Goal: Task Accomplishment & Management: Manage account settings

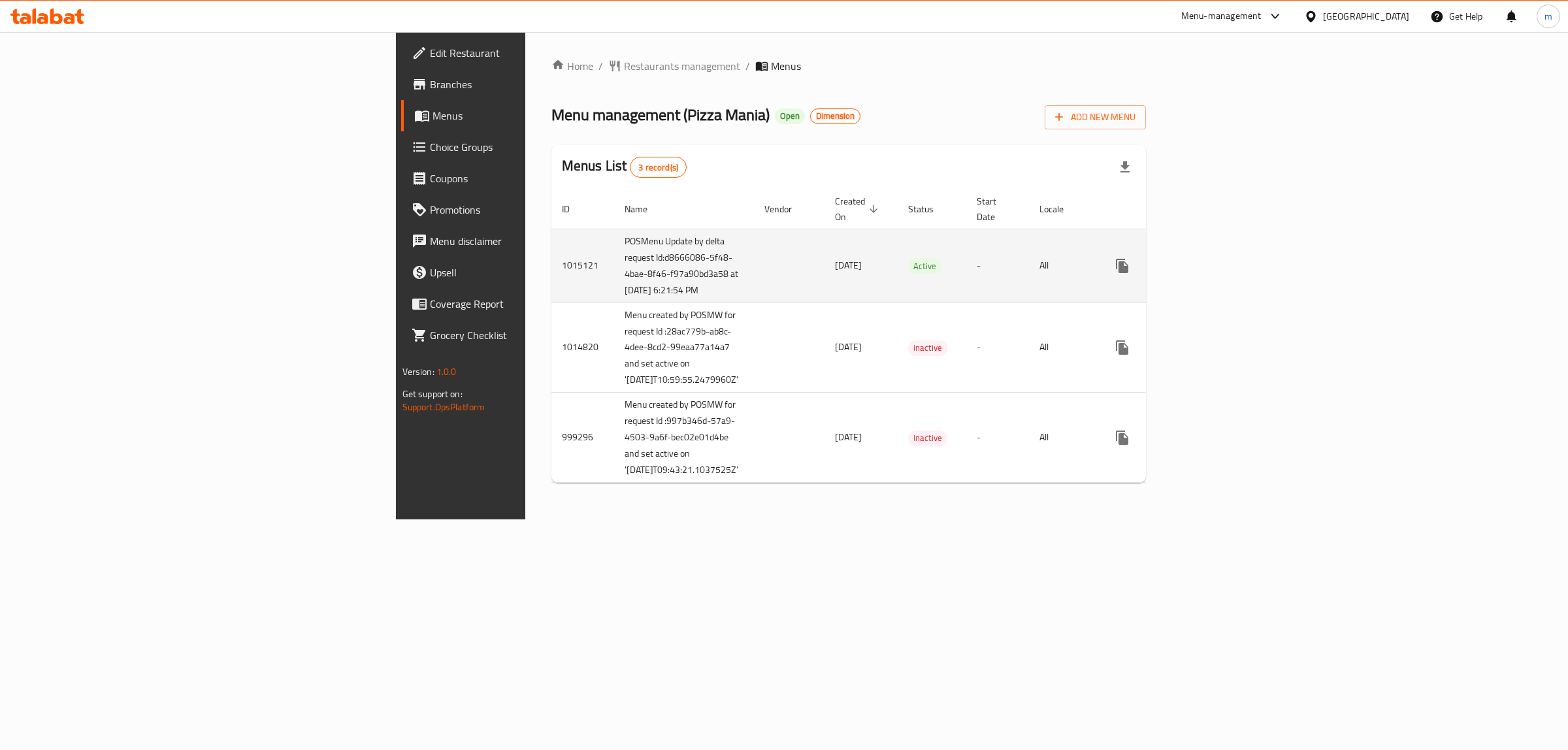
click at [1224, 273] on icon "enhanced table" at bounding box center [1216, 267] width 16 height 16
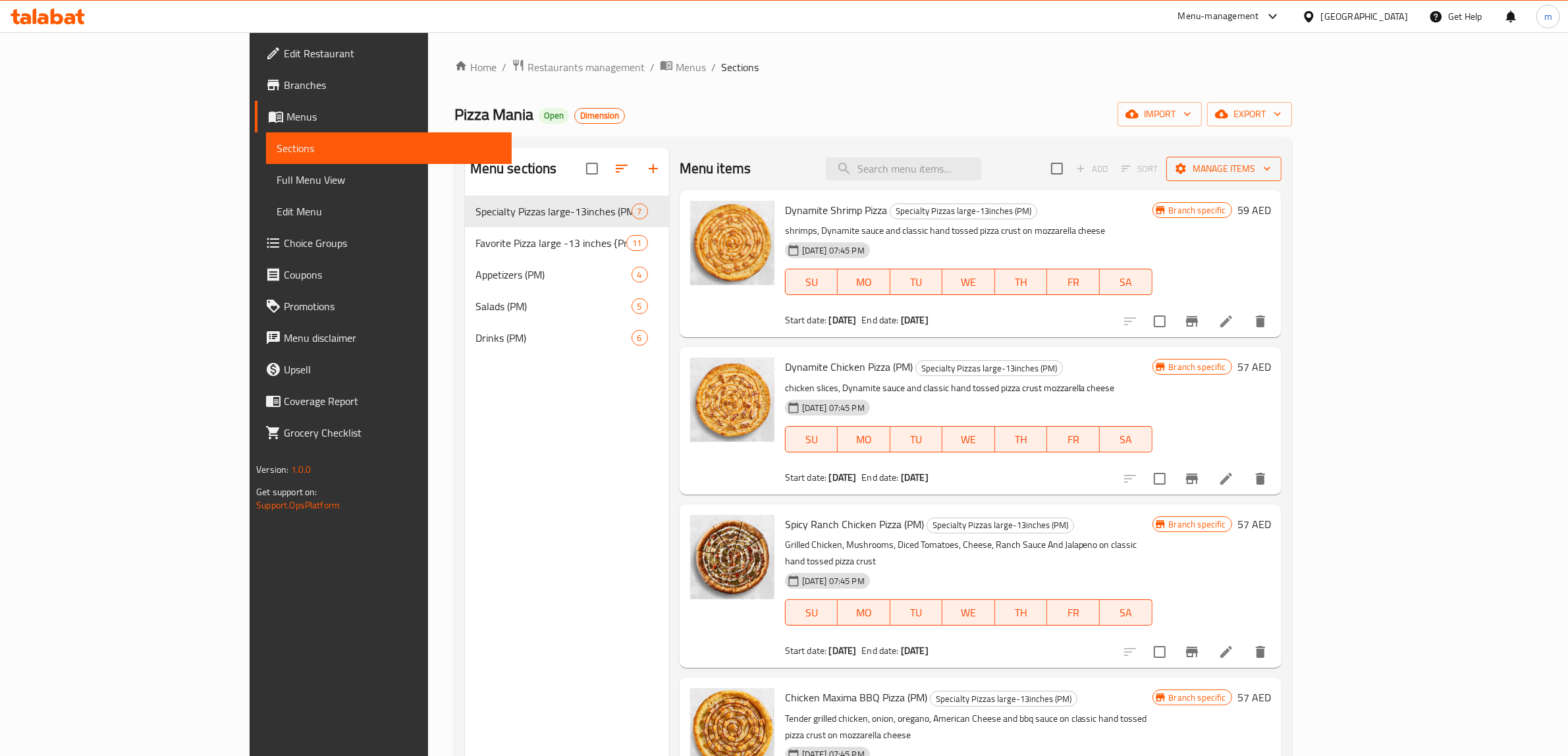
click at [1271, 173] on span "Manage items" at bounding box center [1224, 169] width 94 height 16
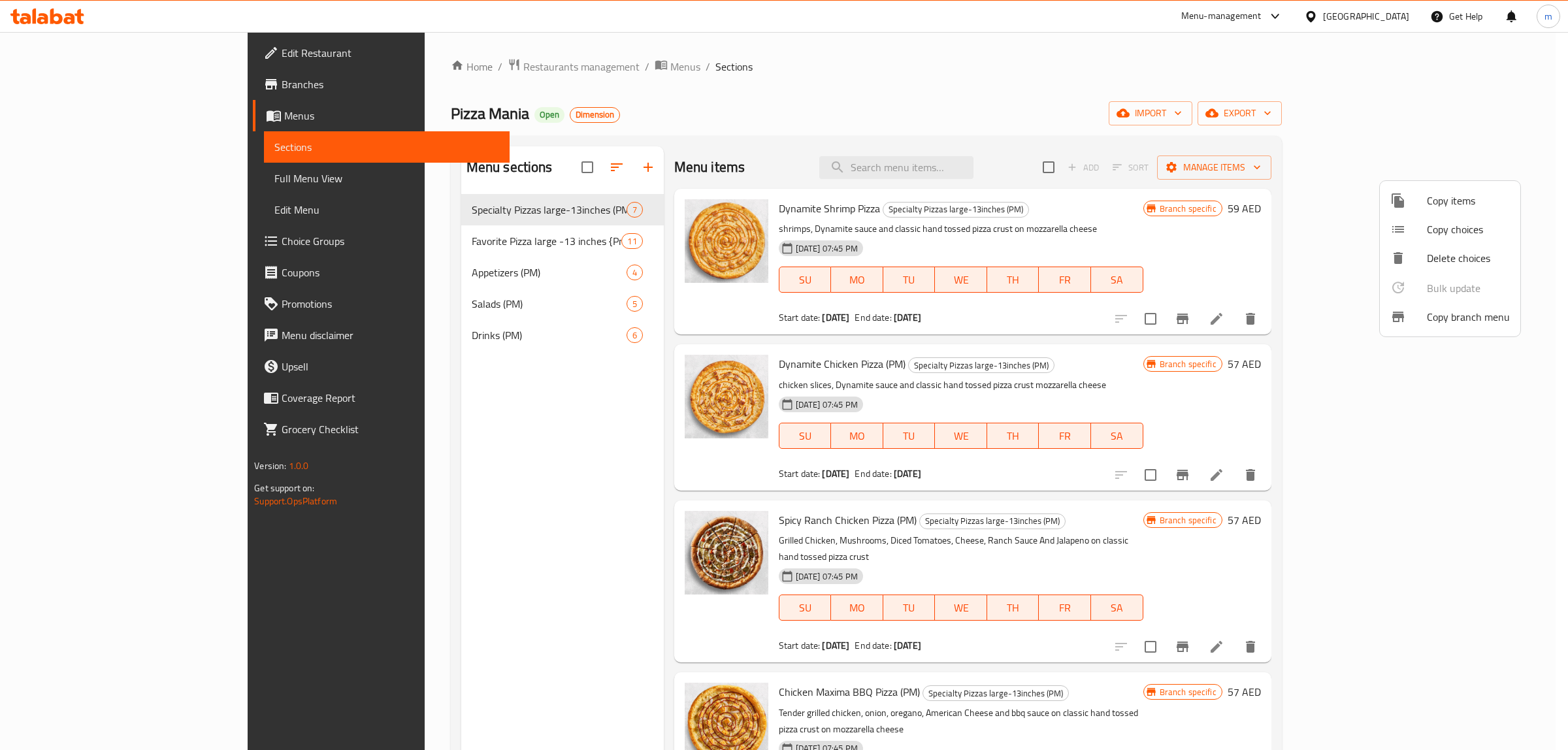
click at [448, 211] on div at bounding box center [784, 375] width 1568 height 750
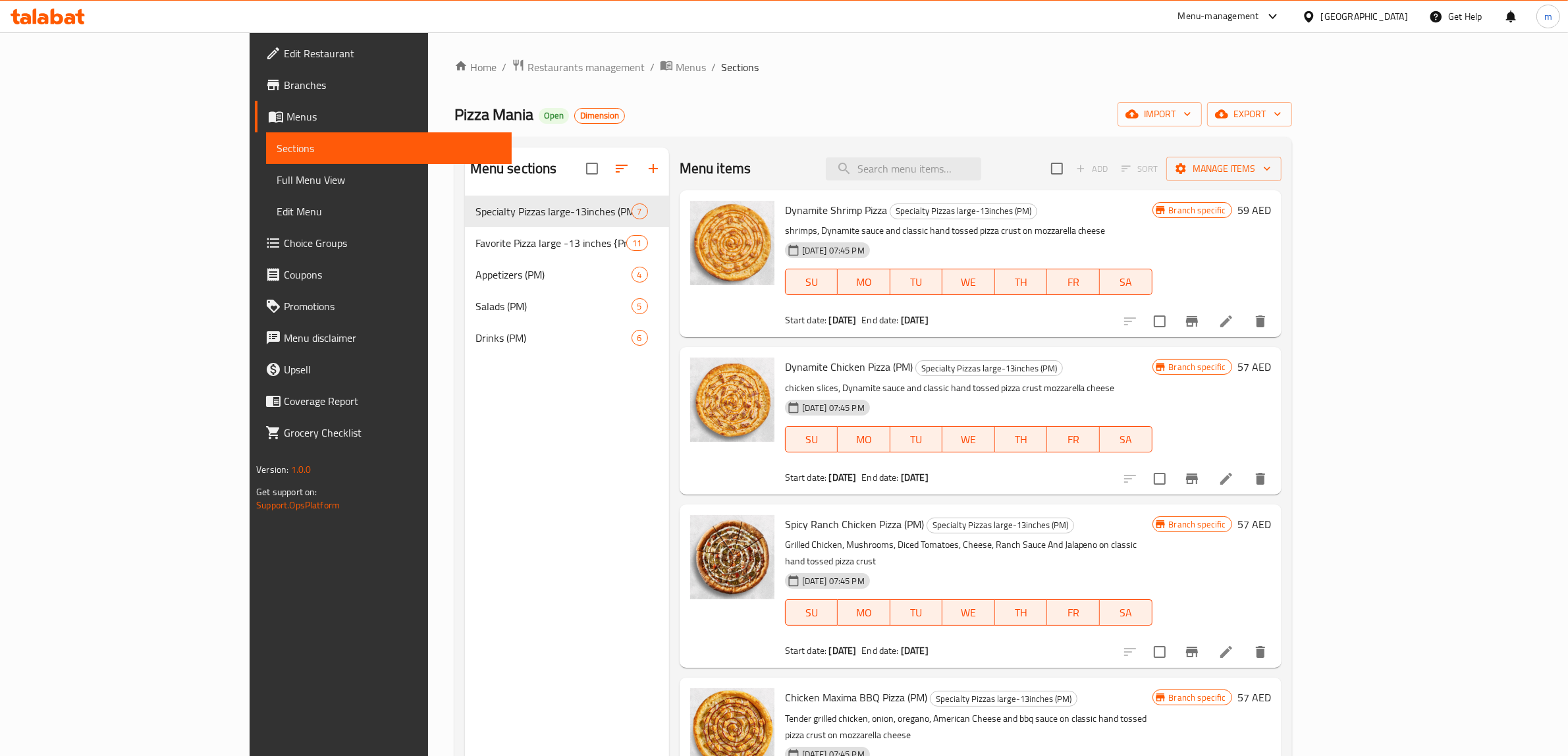
click at [286, 113] on span "Menus" at bounding box center [393, 117] width 215 height 16
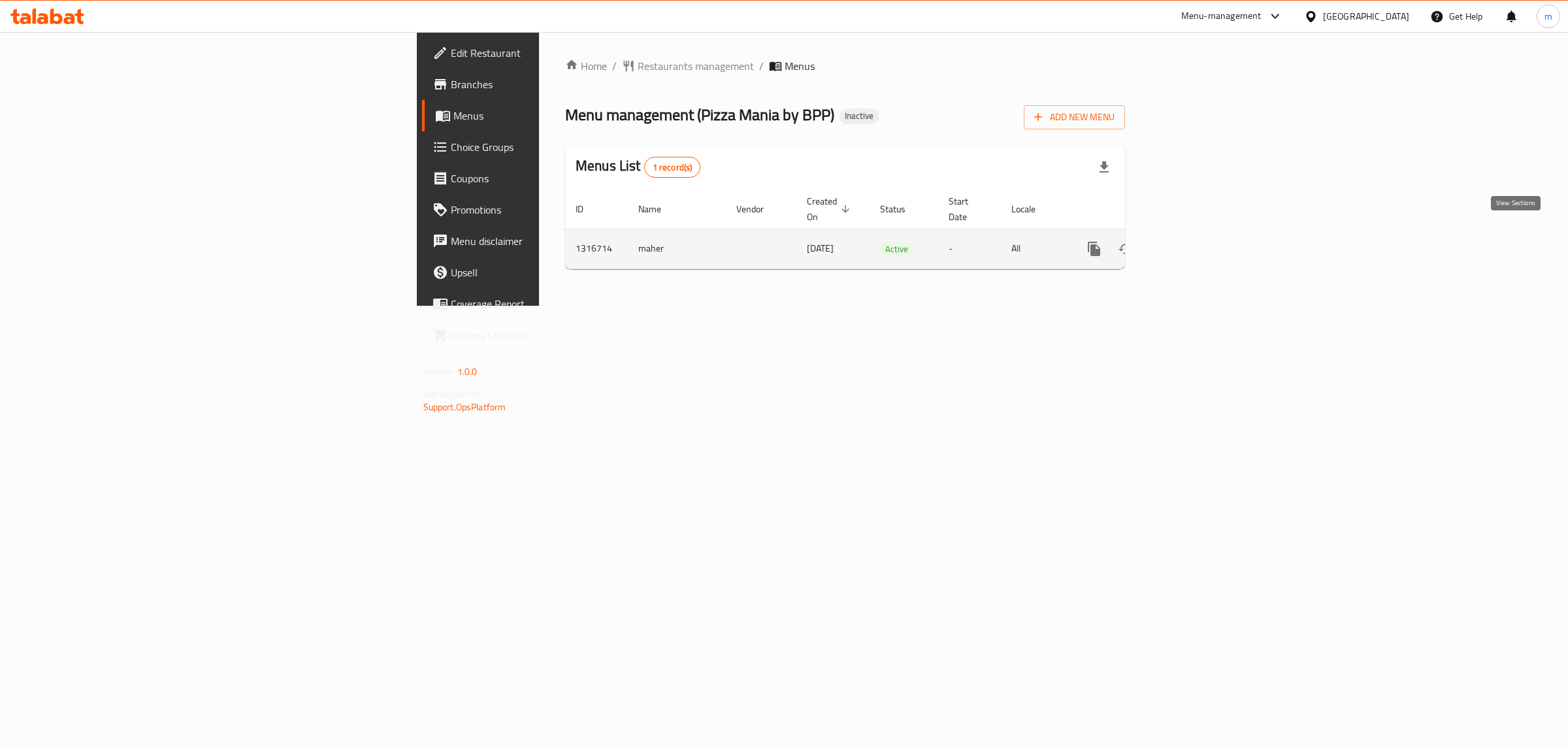
click at [1197, 241] on icon "enhanced table" at bounding box center [1189, 249] width 16 height 16
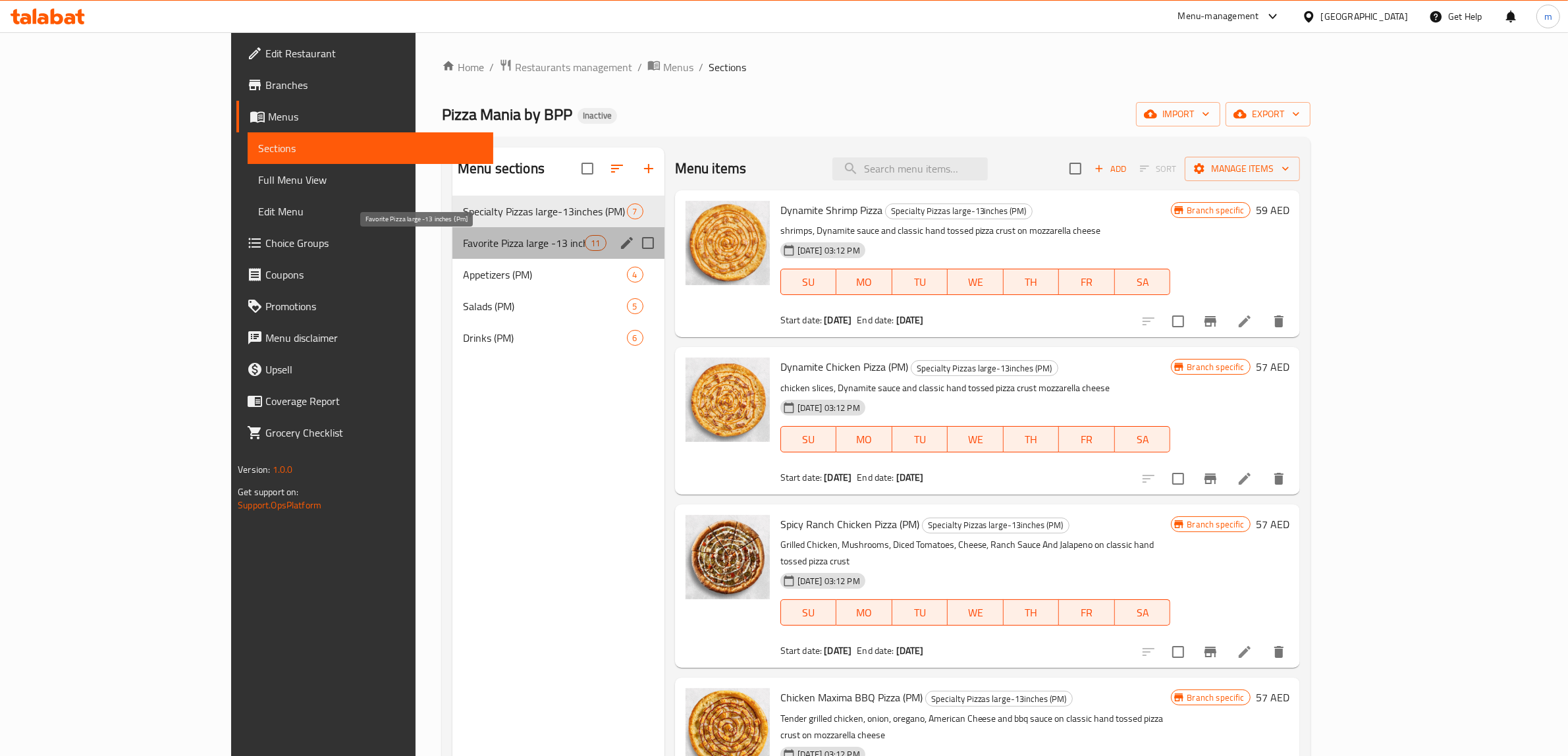
click at [463, 245] on span "Favorite Pizza large -13 inches {Pm]" at bounding box center [524, 243] width 122 height 16
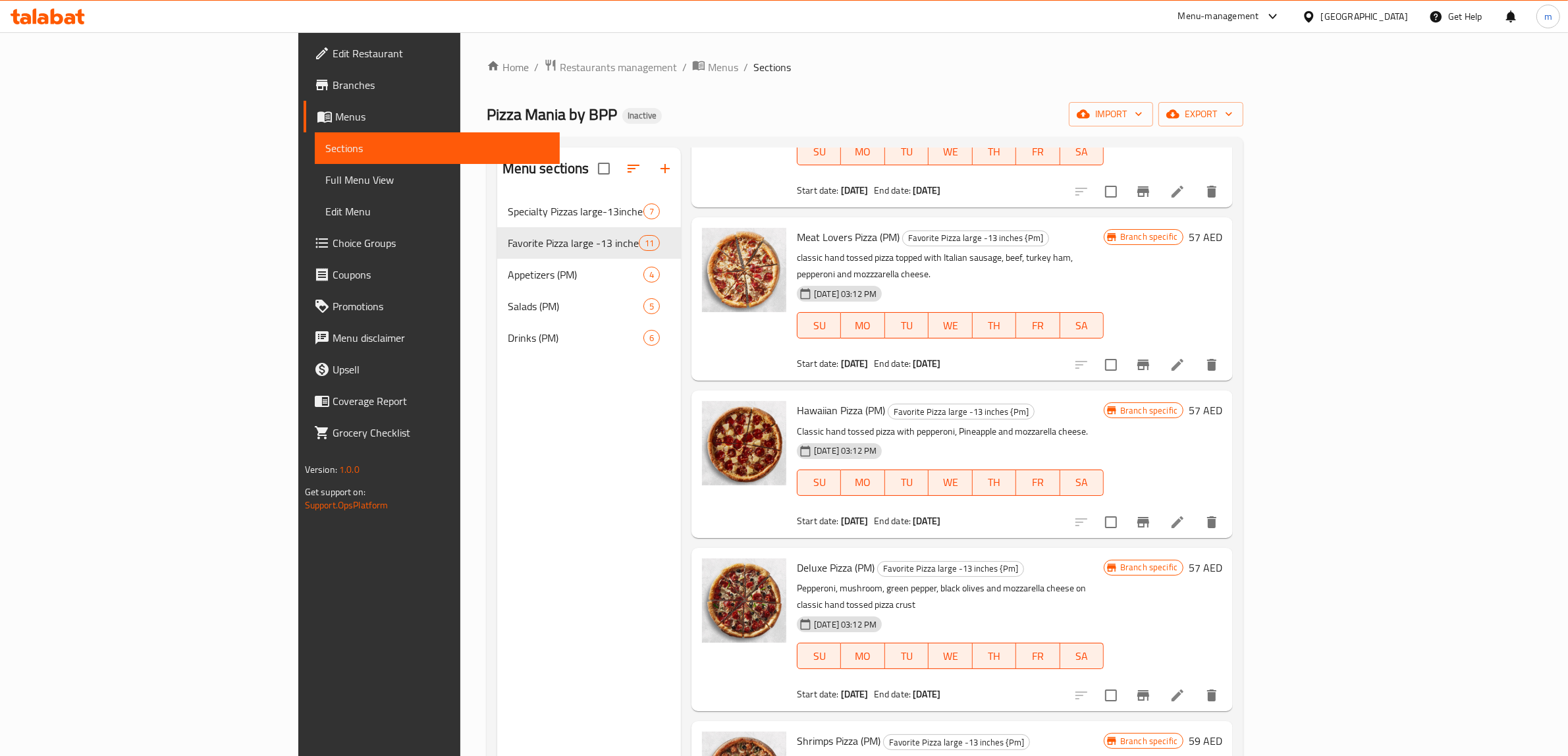
scroll to position [1004, 0]
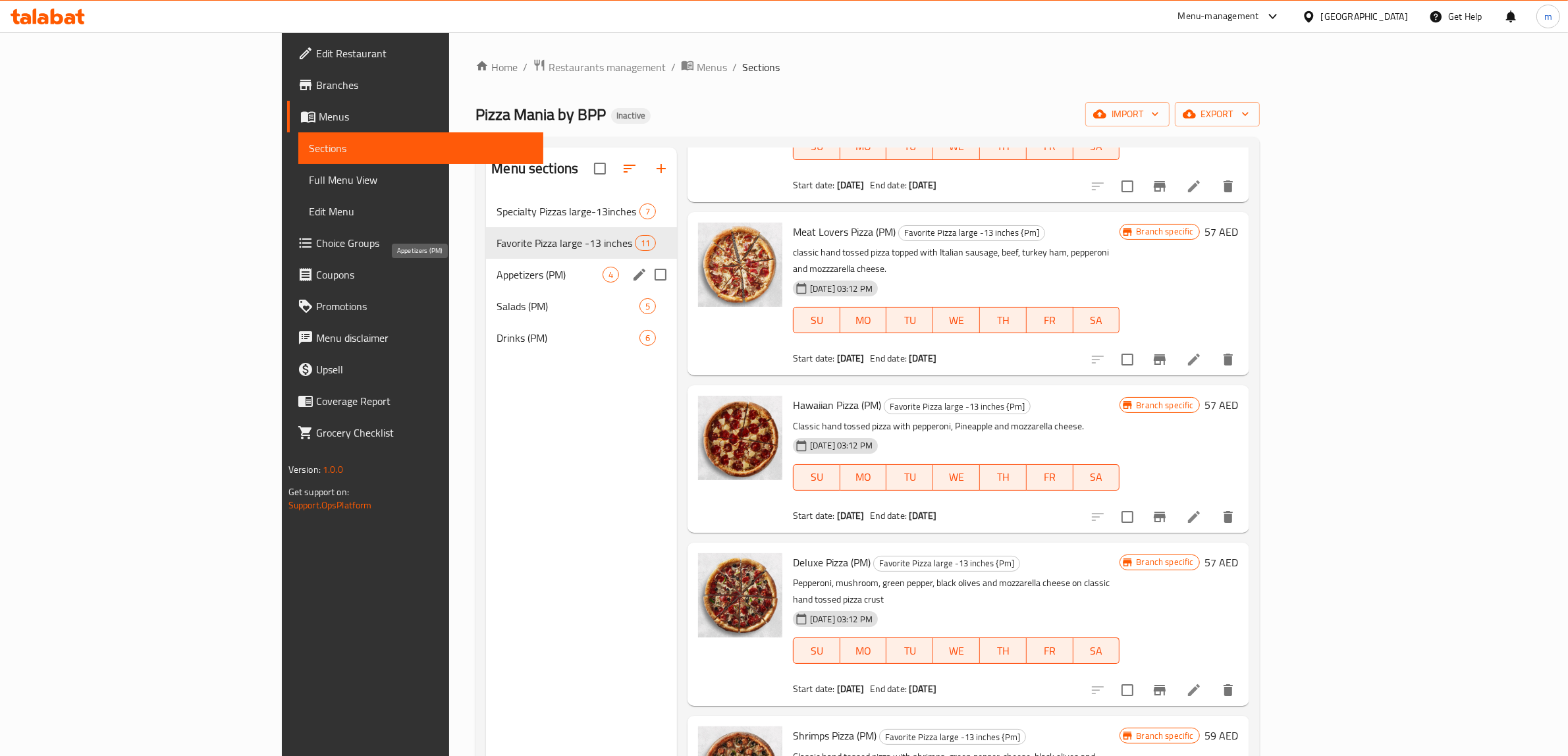
click at [496, 280] on span "Appetizers (PM)" at bounding box center [549, 275] width 106 height 16
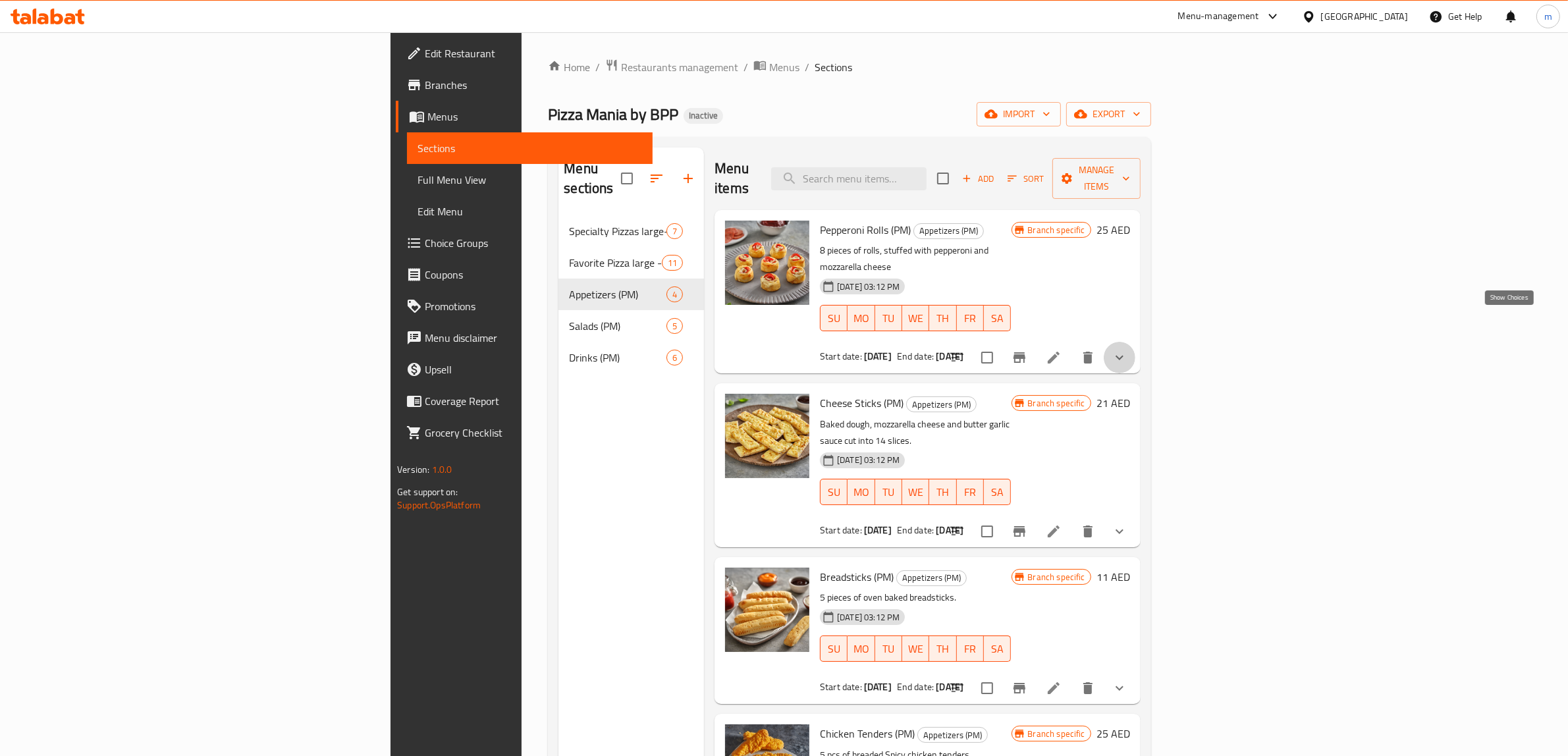
click at [1127, 350] on icon "show more" at bounding box center [1119, 358] width 16 height 16
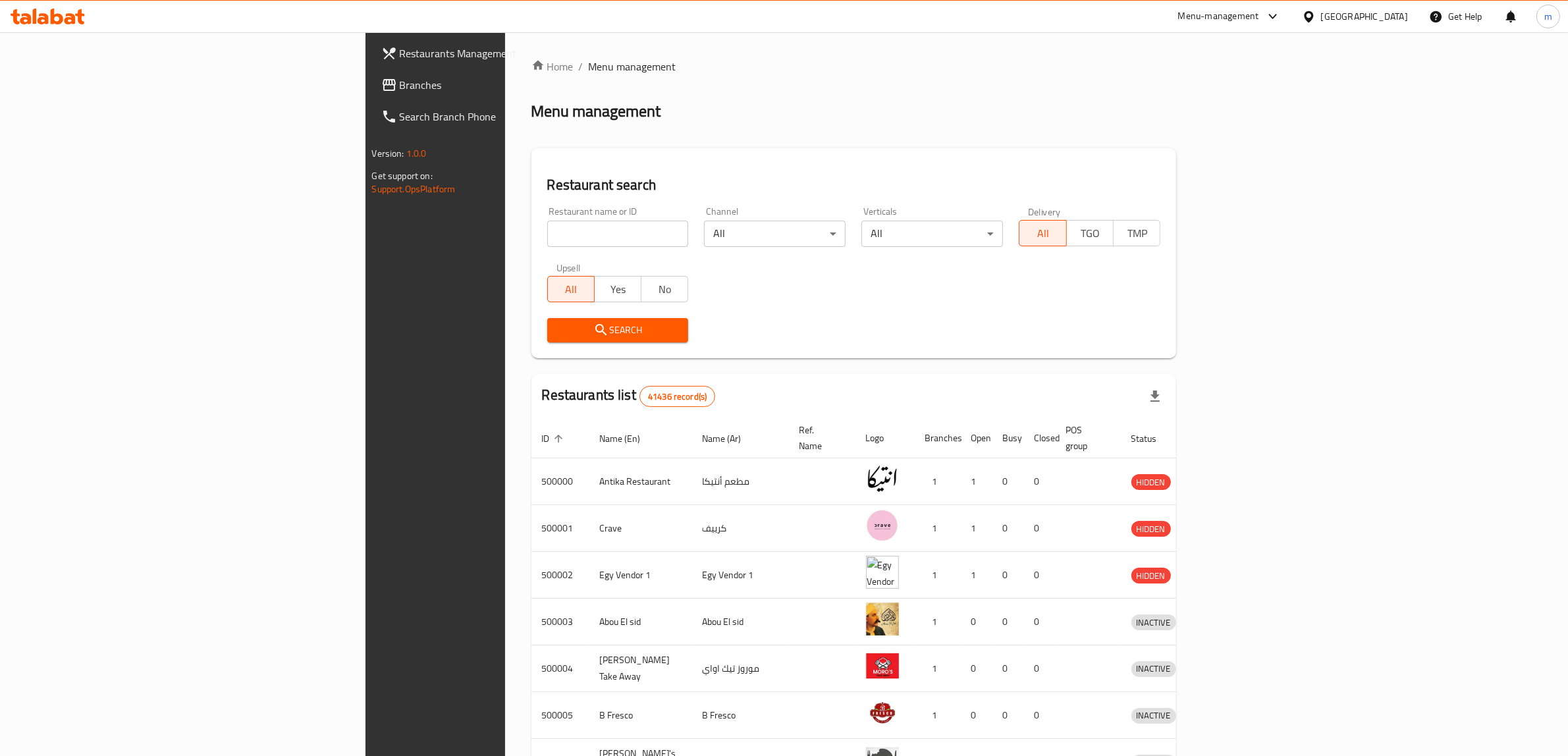
click at [1389, 15] on div "[GEOGRAPHIC_DATA]" at bounding box center [1363, 16] width 87 height 15
click at [1243, 338] on div "[GEOGRAPHIC_DATA]" at bounding box center [1265, 345] width 87 height 15
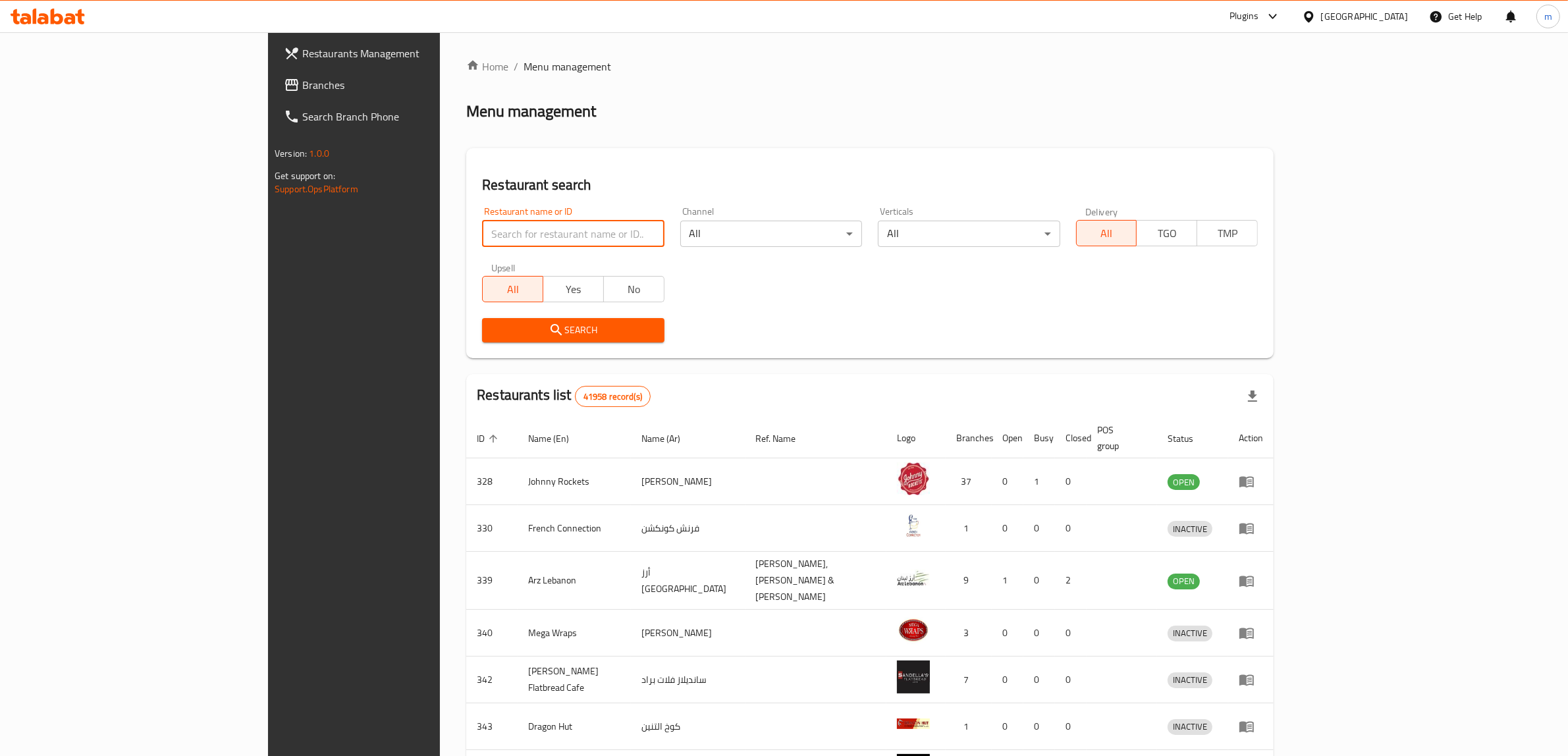
click at [482, 239] on input "search" at bounding box center [573, 234] width 182 height 26
paste input "689254"
type input "689254"
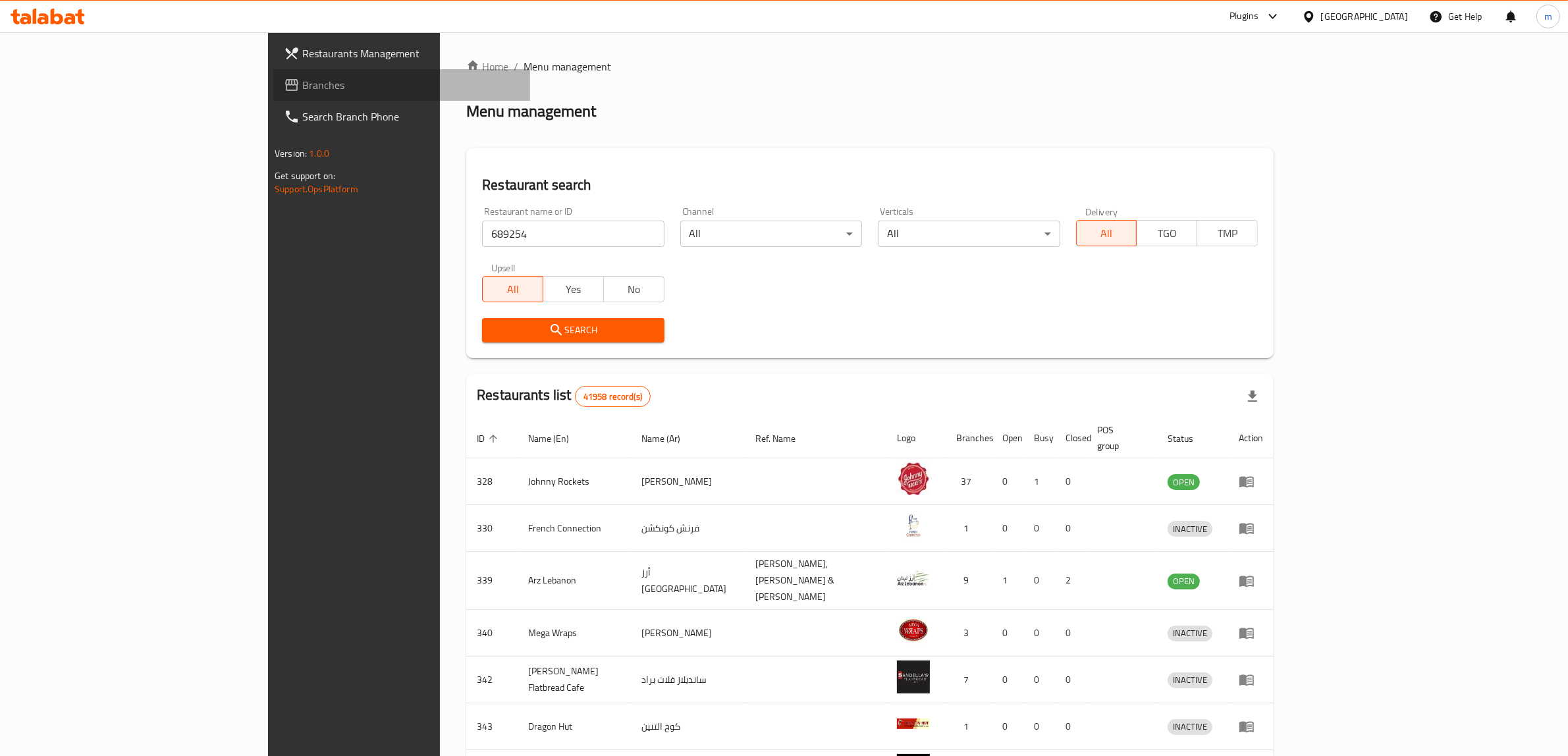
click at [302, 79] on span "Branches" at bounding box center [411, 85] width 218 height 16
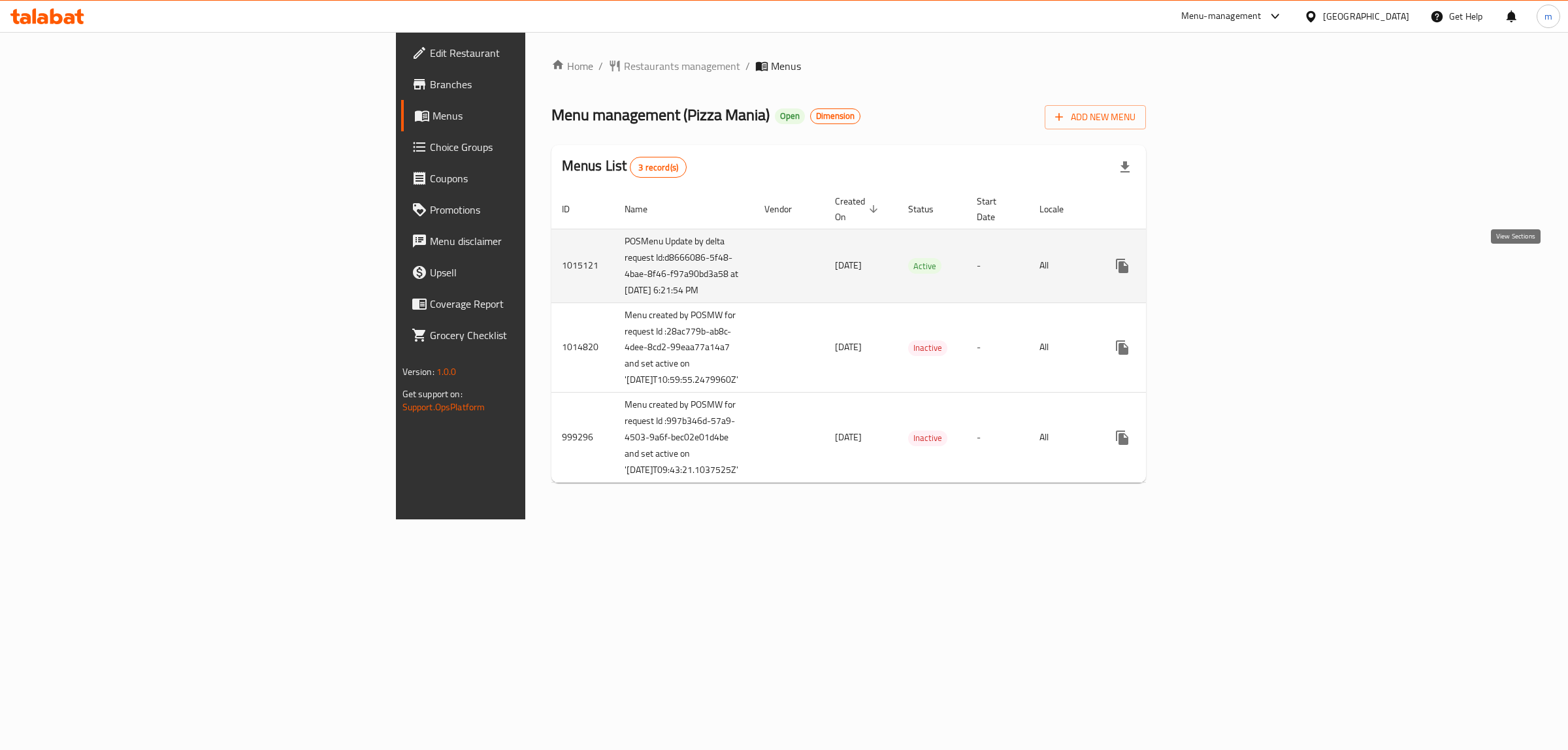
click at [1232, 279] on link "enhanced table" at bounding box center [1216, 267] width 32 height 32
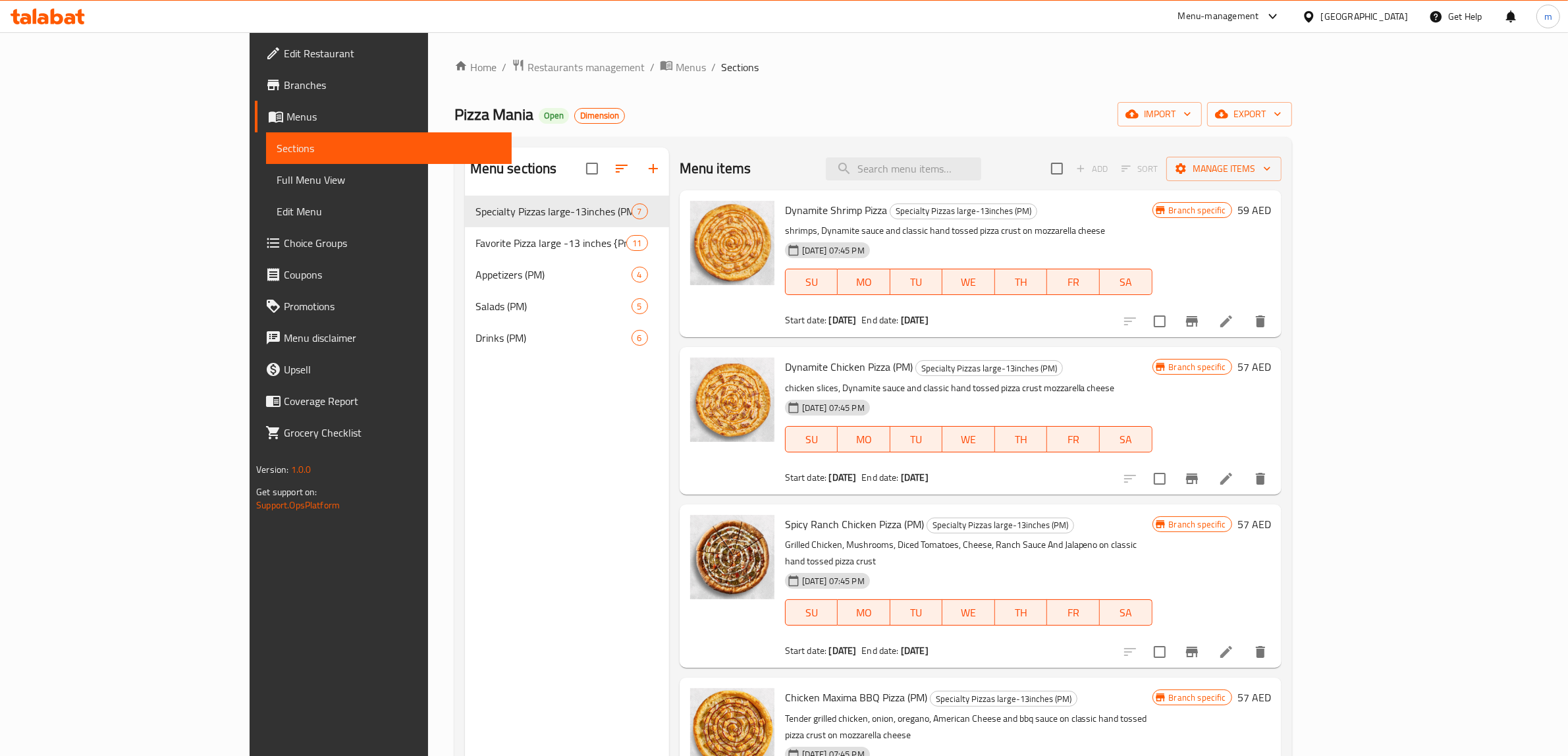
click at [276, 173] on span "Full Menu View" at bounding box center [388, 180] width 225 height 16
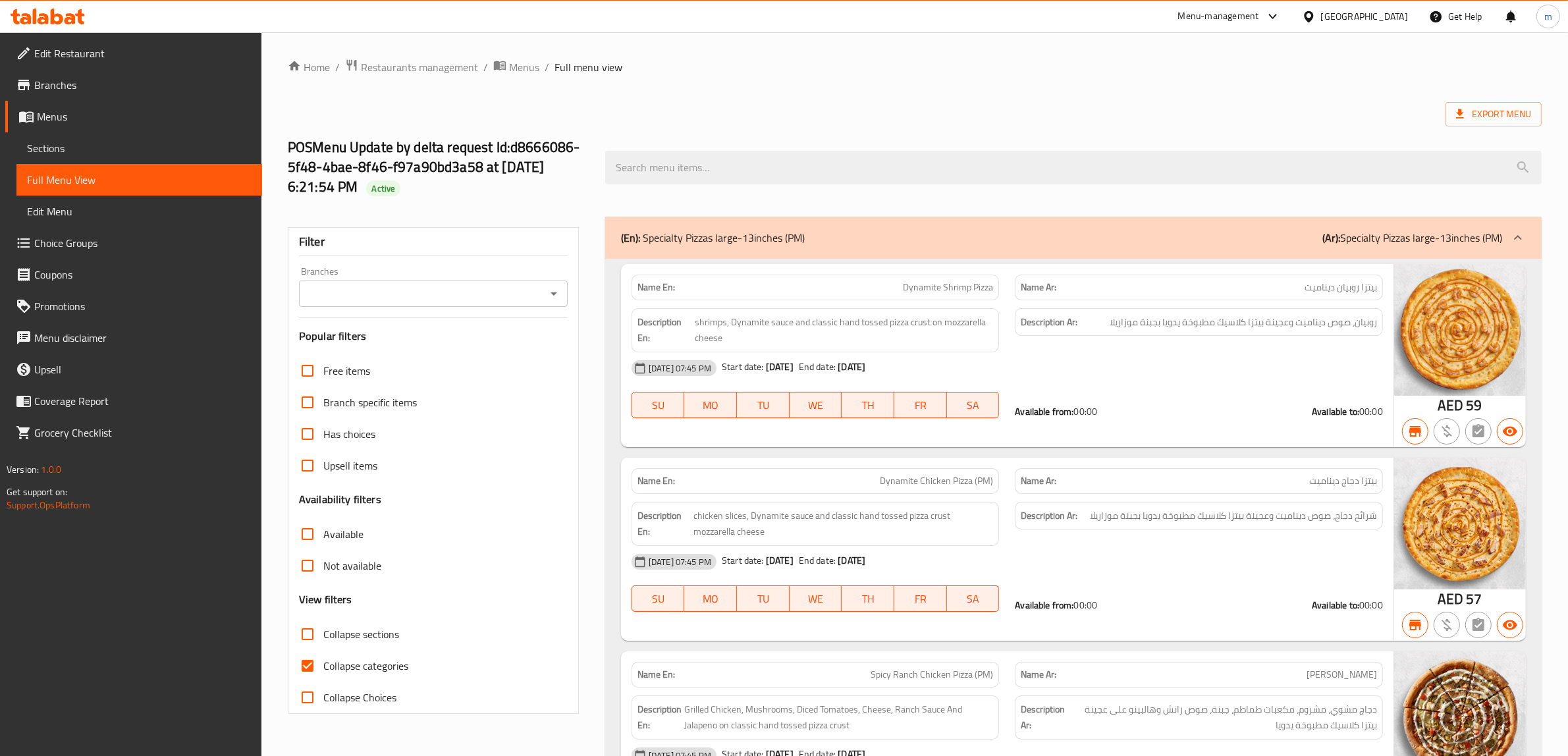
click at [324, 667] on span "Collapse categories" at bounding box center [365, 666] width 85 height 16
click at [323, 667] on input "Collapse categories" at bounding box center [307, 666] width 32 height 32
checkbox input "false"
click at [432, 68] on span "Restaurants management" at bounding box center [418, 67] width 117 height 16
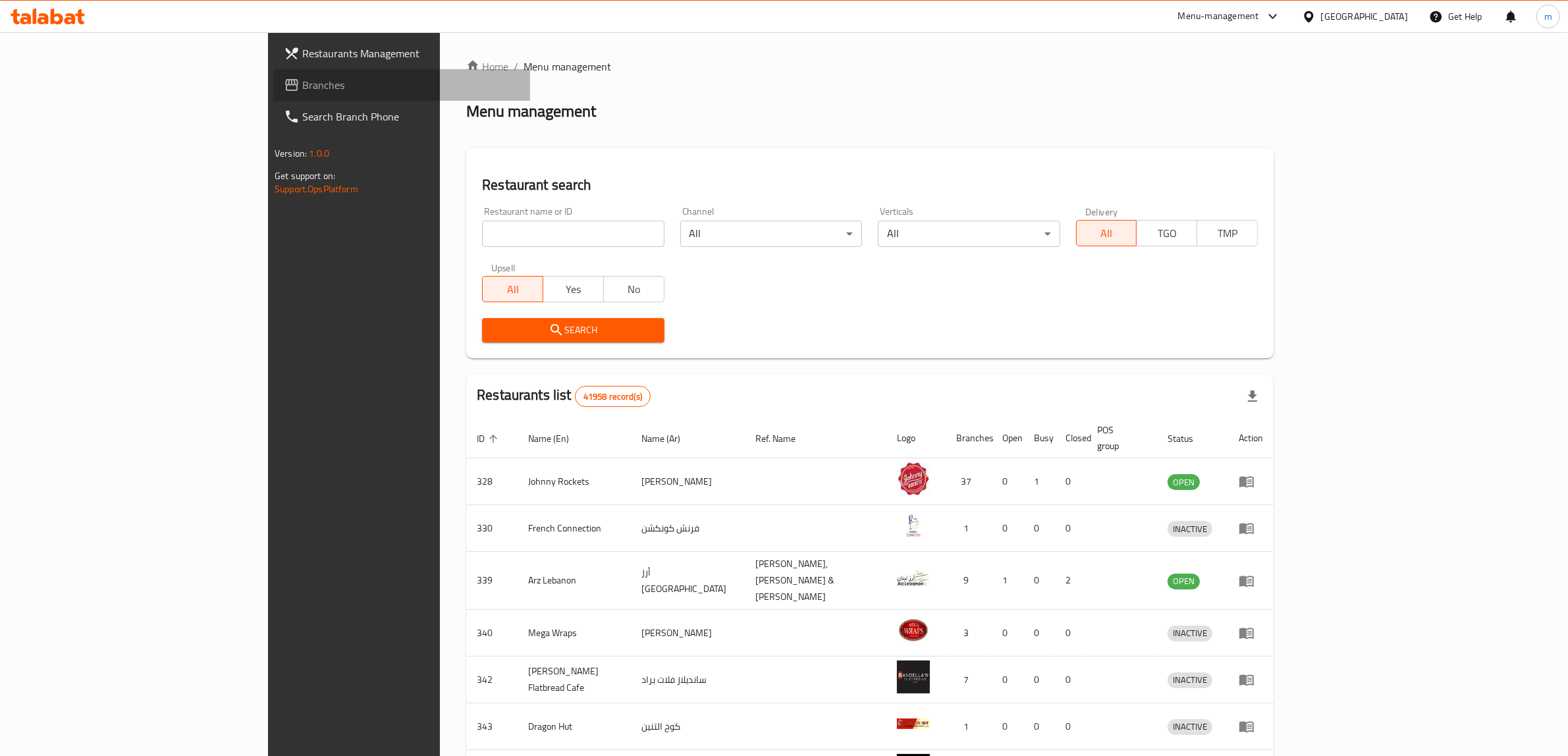
click at [302, 80] on span "Branches" at bounding box center [411, 85] width 218 height 16
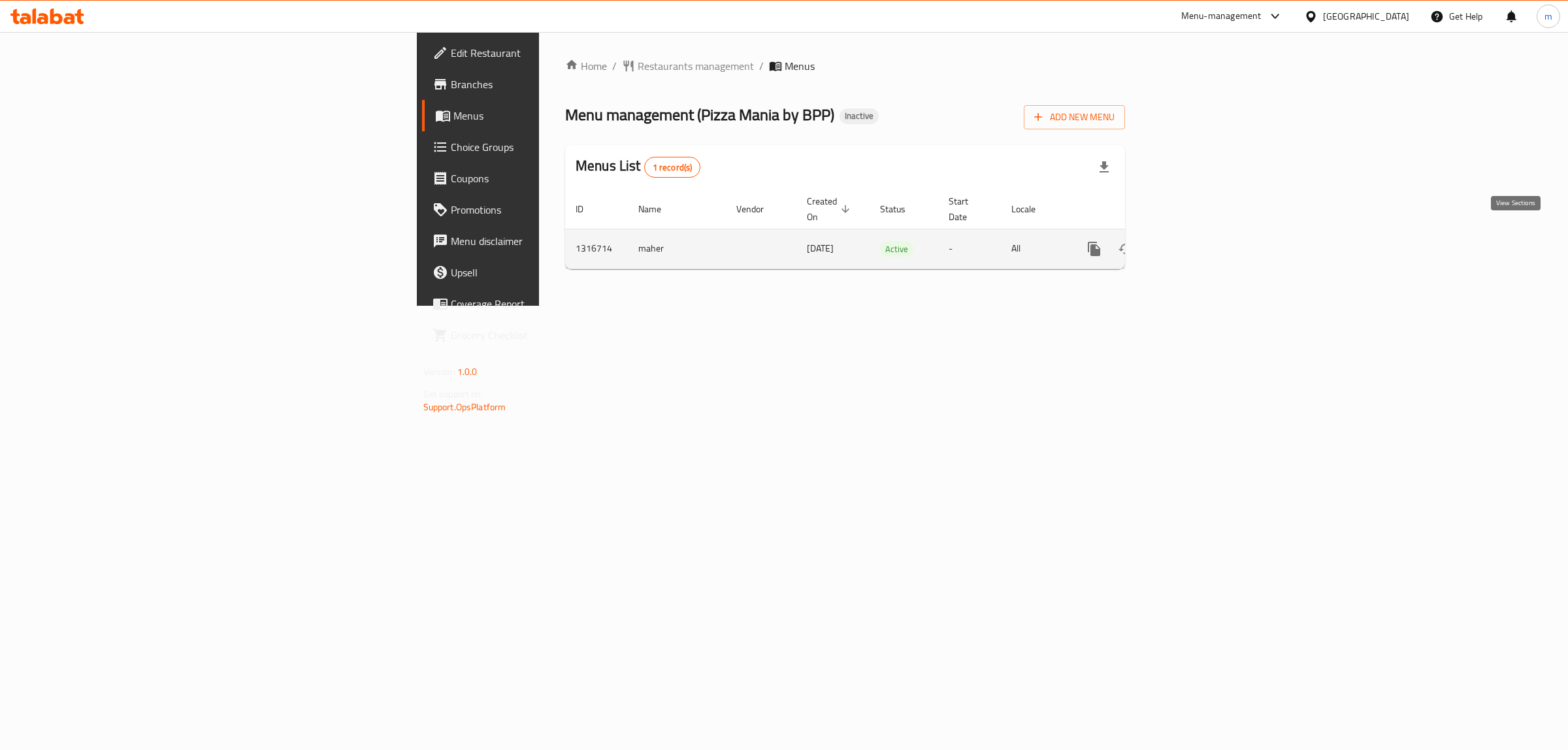
click at [1195, 243] on icon "enhanced table" at bounding box center [1189, 249] width 12 height 12
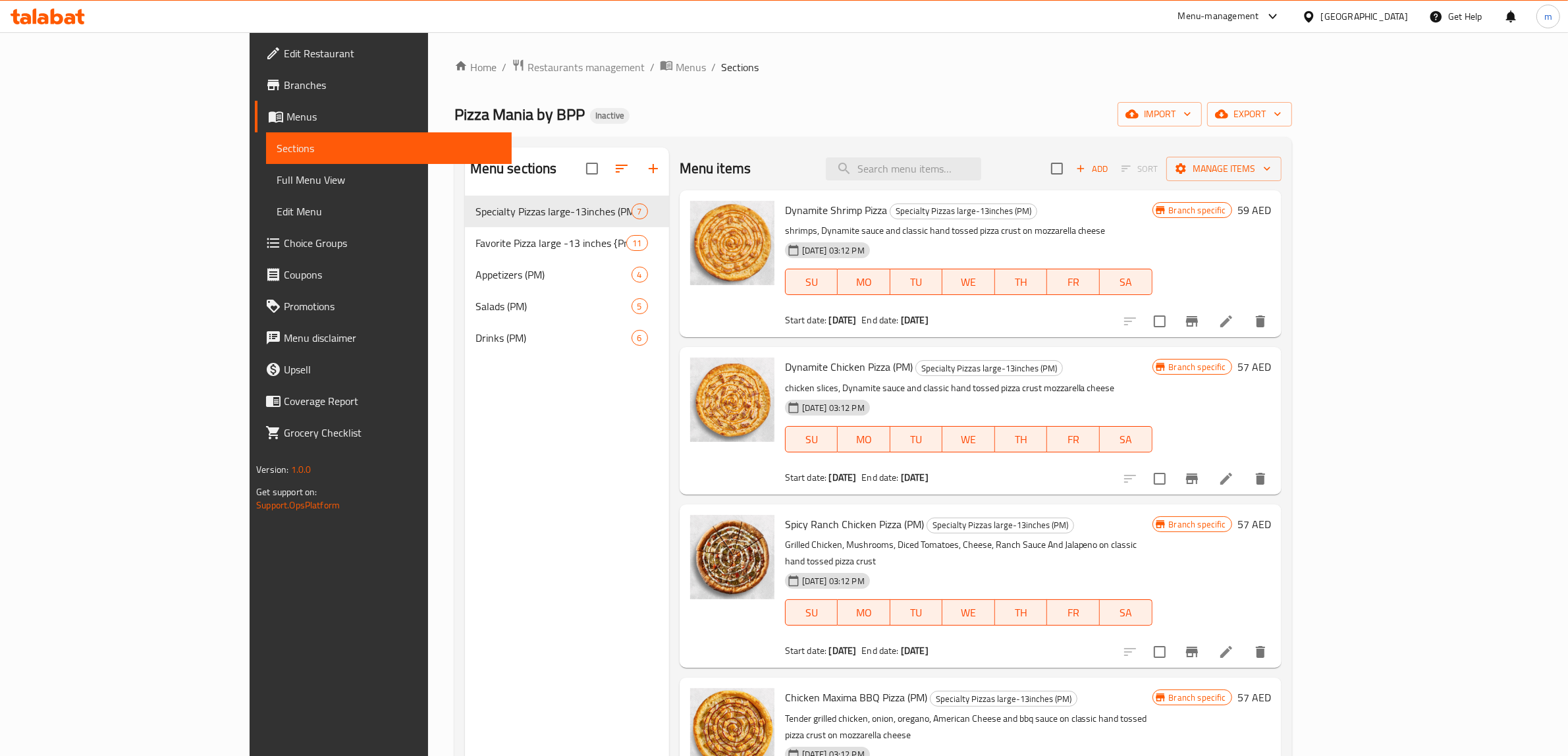
click at [276, 182] on span "Full Menu View" at bounding box center [388, 180] width 225 height 16
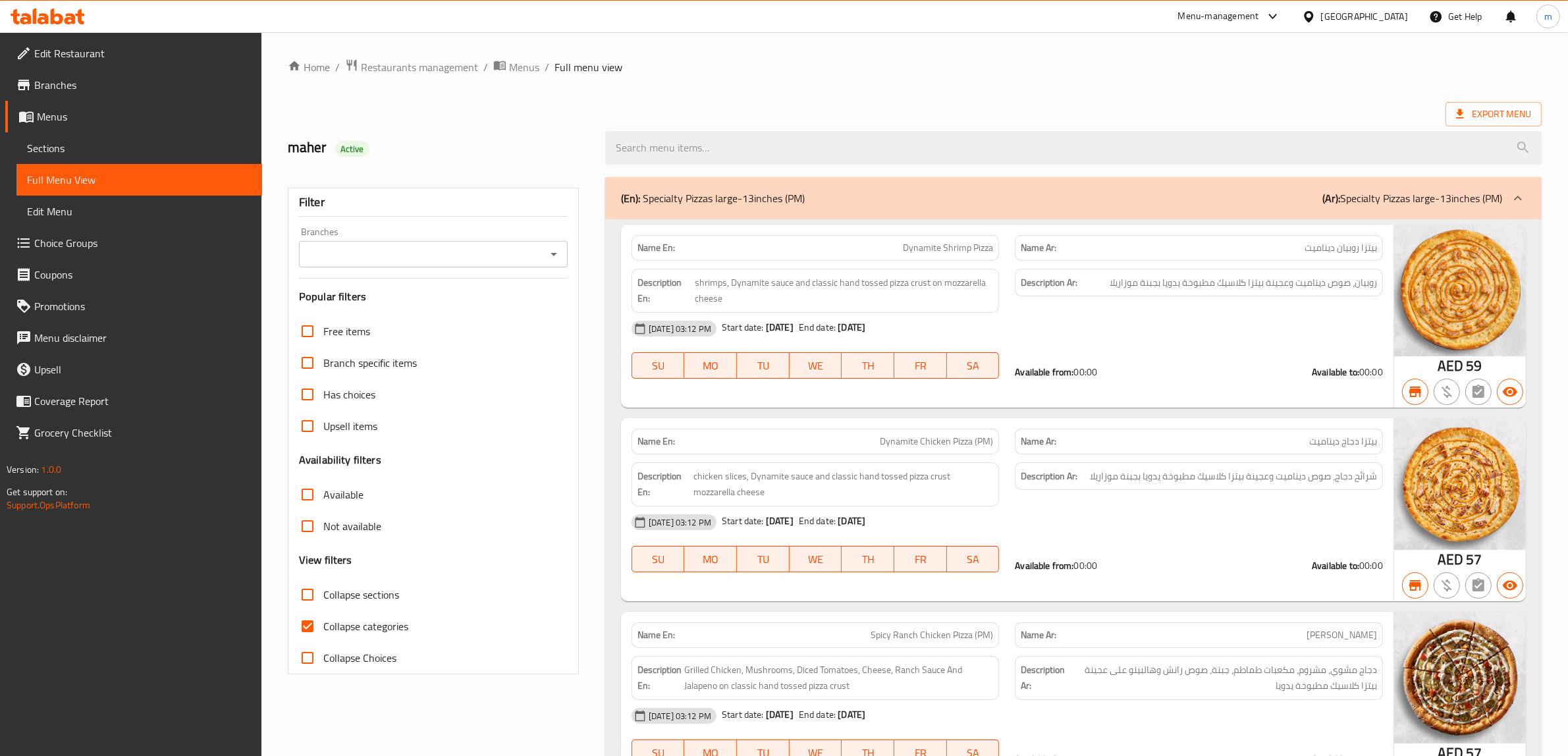
click at [360, 623] on span "Collapse categories" at bounding box center [365, 626] width 85 height 16
click at [323, 623] on input "Collapse categories" at bounding box center [307, 626] width 32 height 32
checkbox input "false"
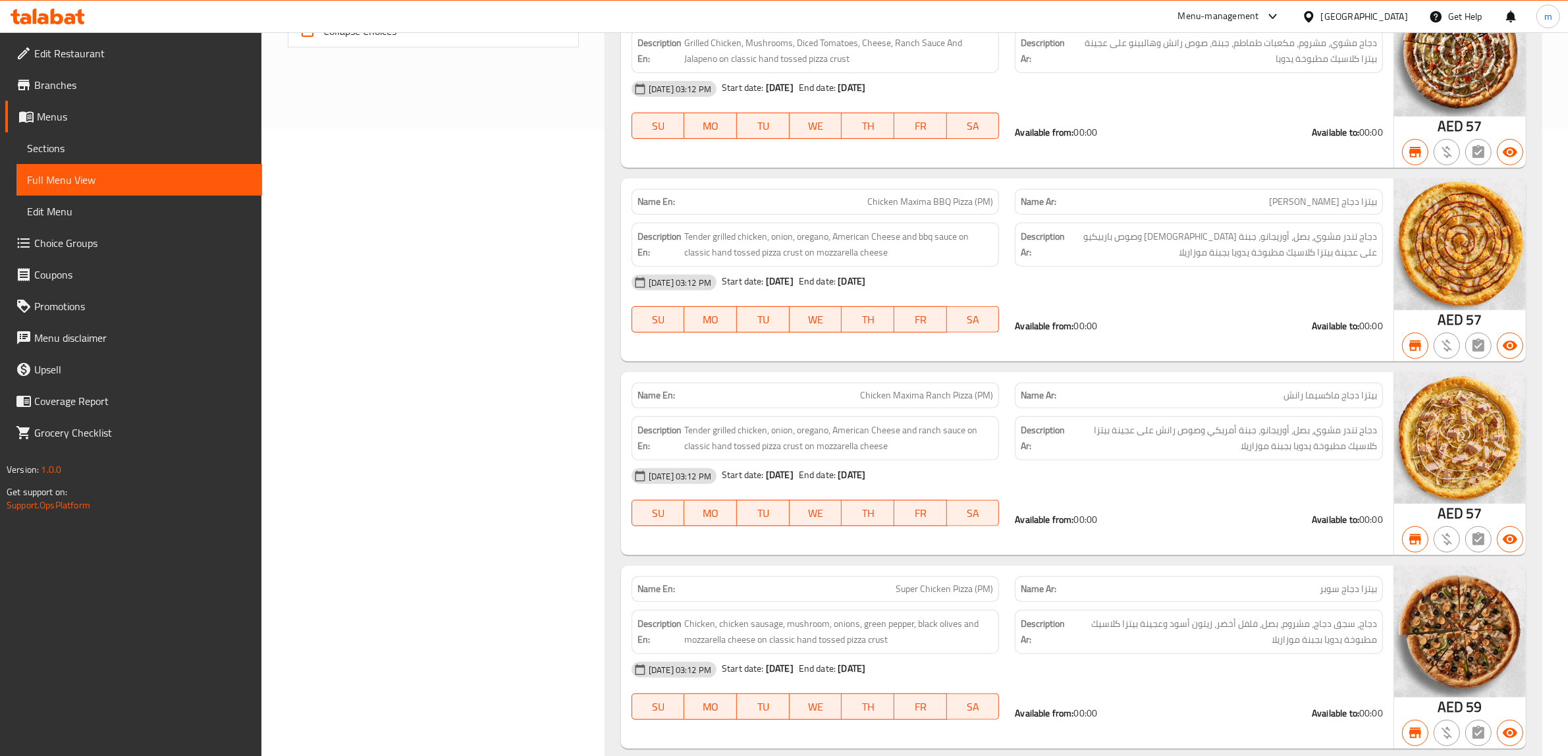
scroll to position [494, 0]
